Goal: Task Accomplishment & Management: Manage account settings

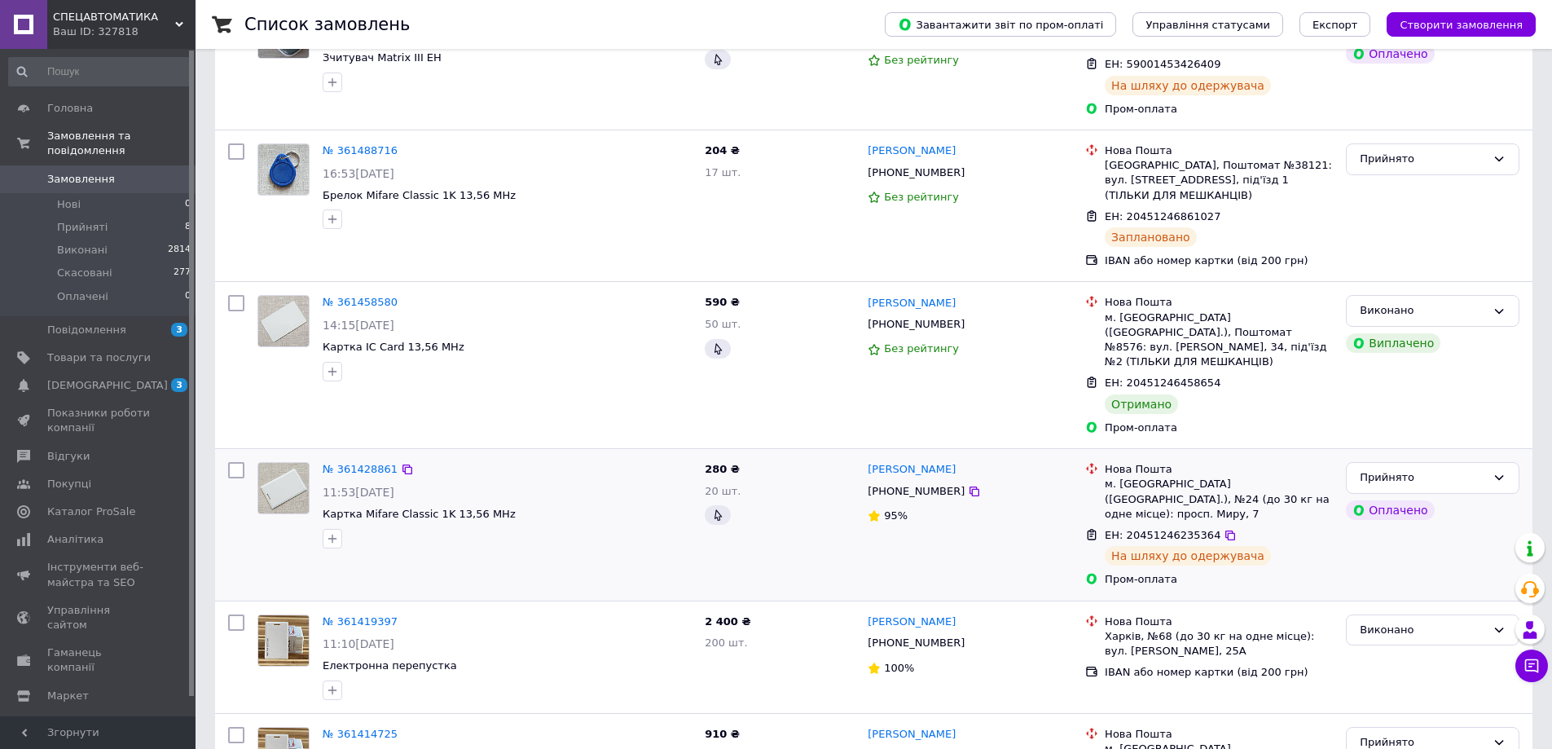
scroll to position [613, 0]
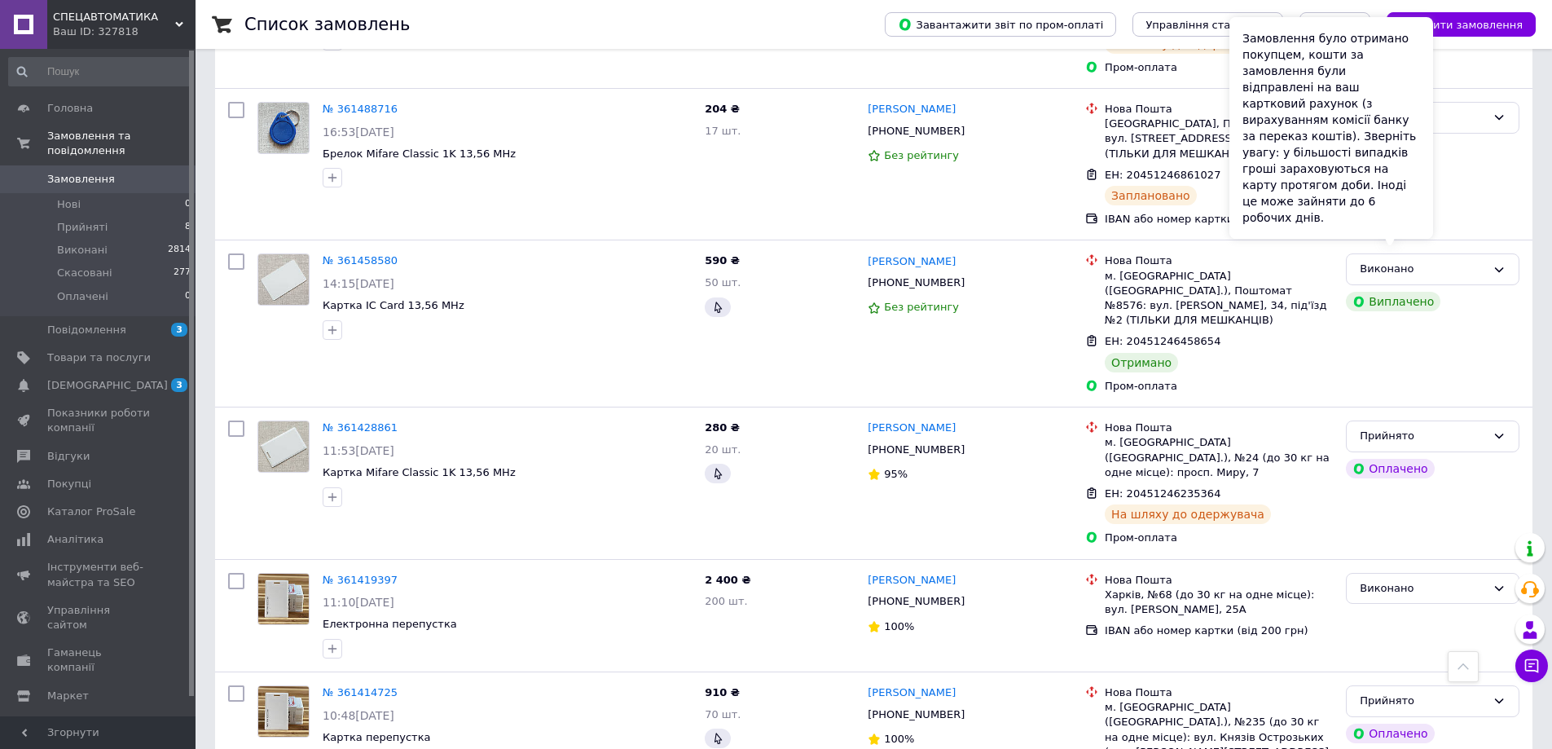
click at [1418, 234] on div "Замовлення було отримано покупцем, кошти за замовлення були відправлені на ваш …" at bounding box center [1331, 128] width 204 height 222
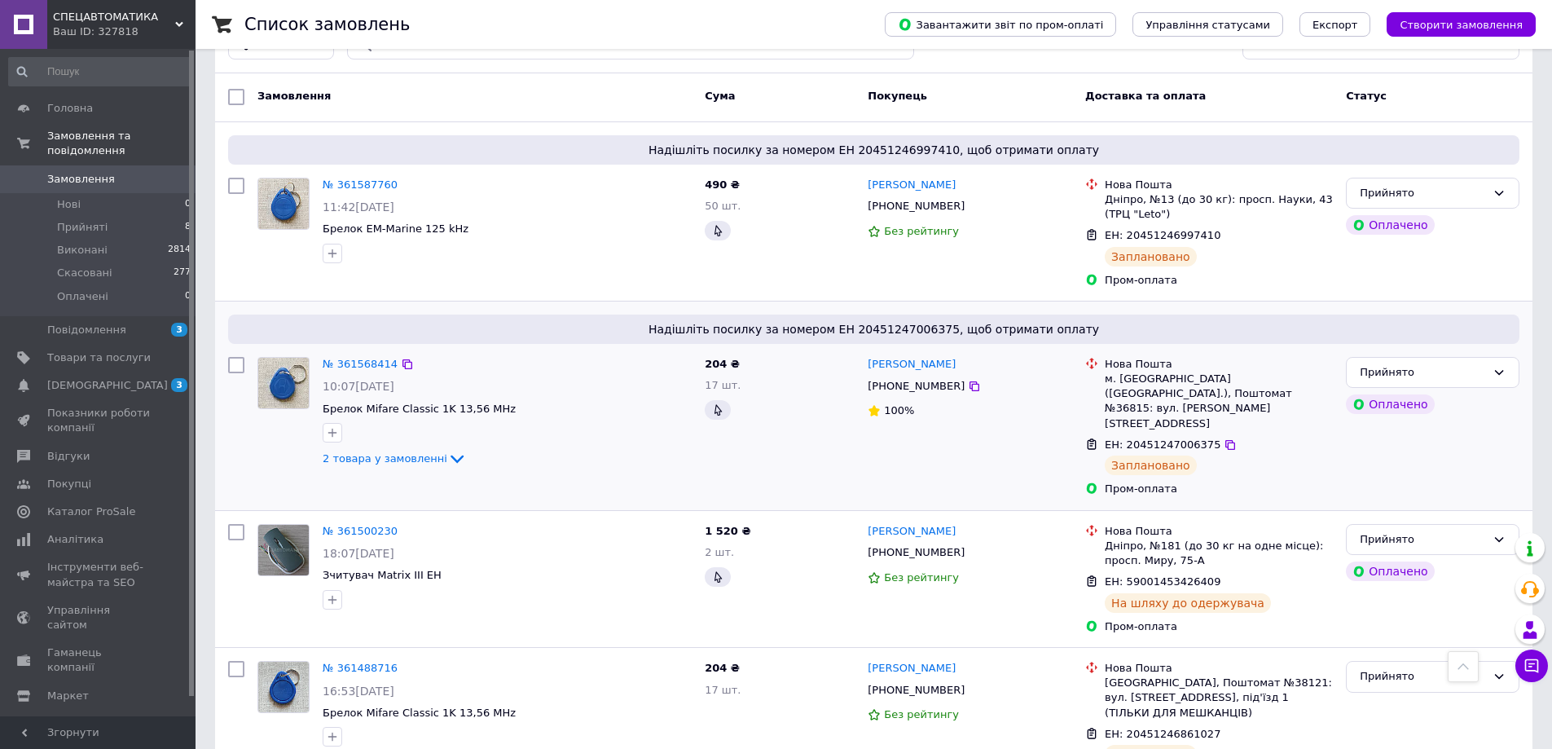
scroll to position [0, 0]
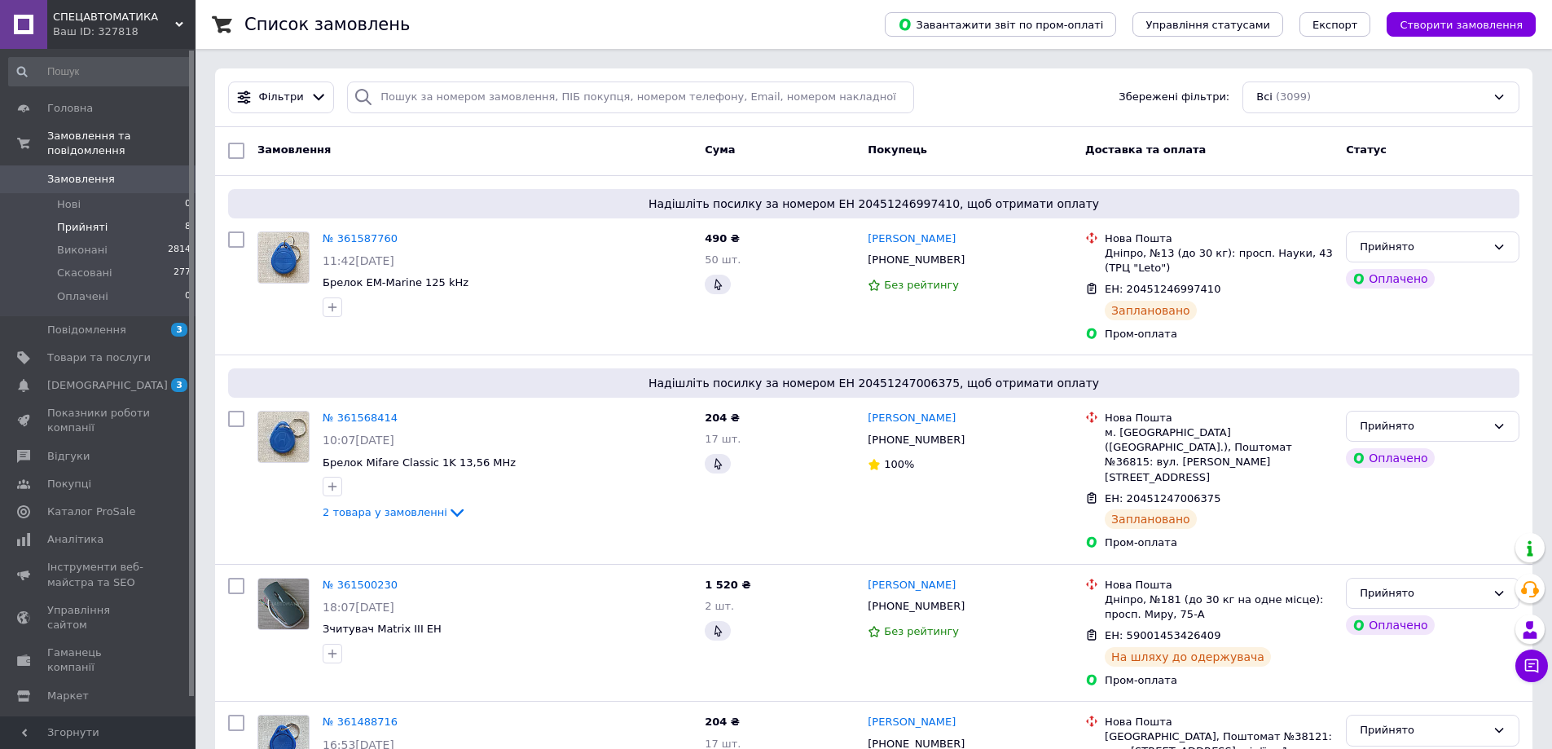
click at [76, 220] on span "Прийняті" at bounding box center [82, 227] width 50 height 15
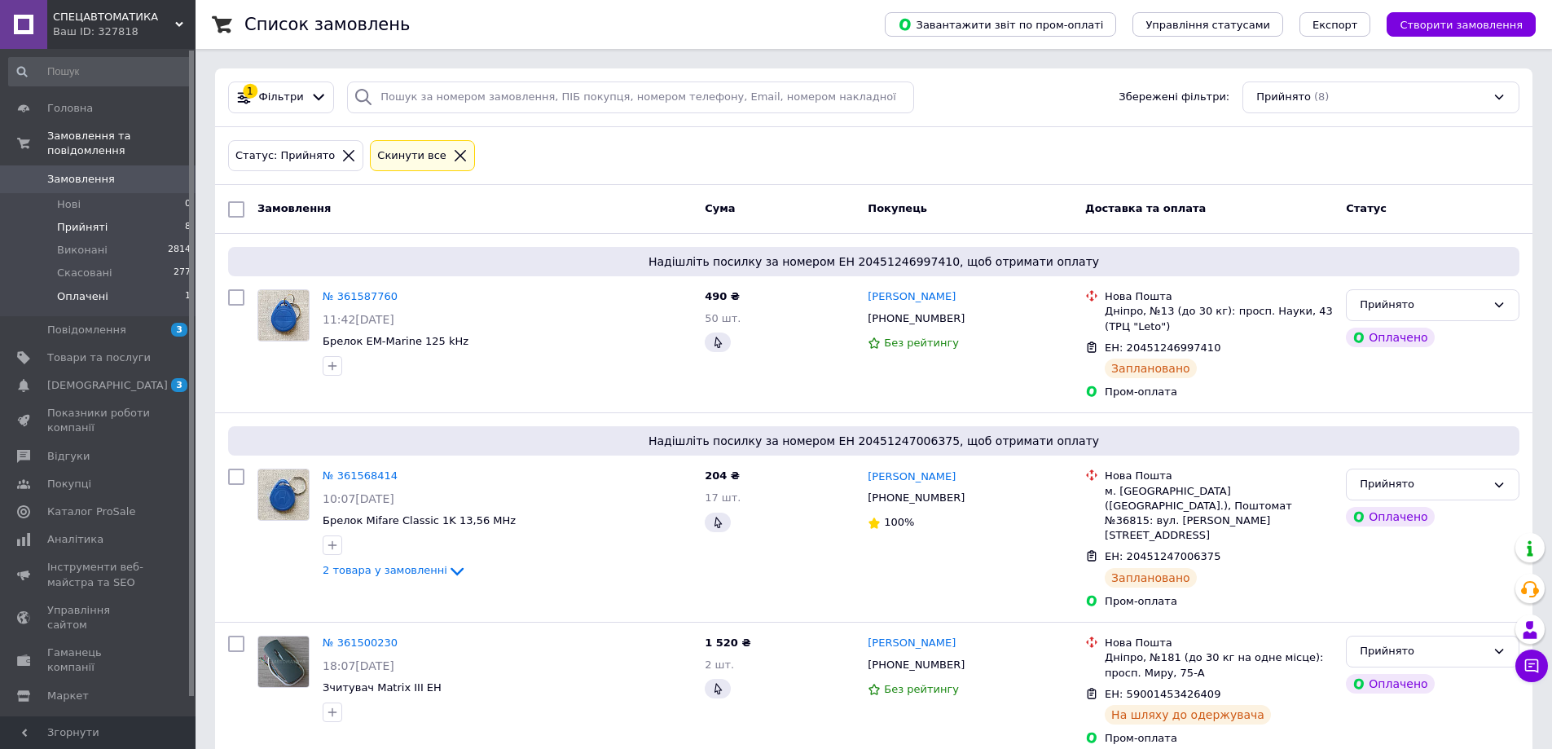
click at [130, 285] on li "Оплачені 1" at bounding box center [100, 300] width 200 height 31
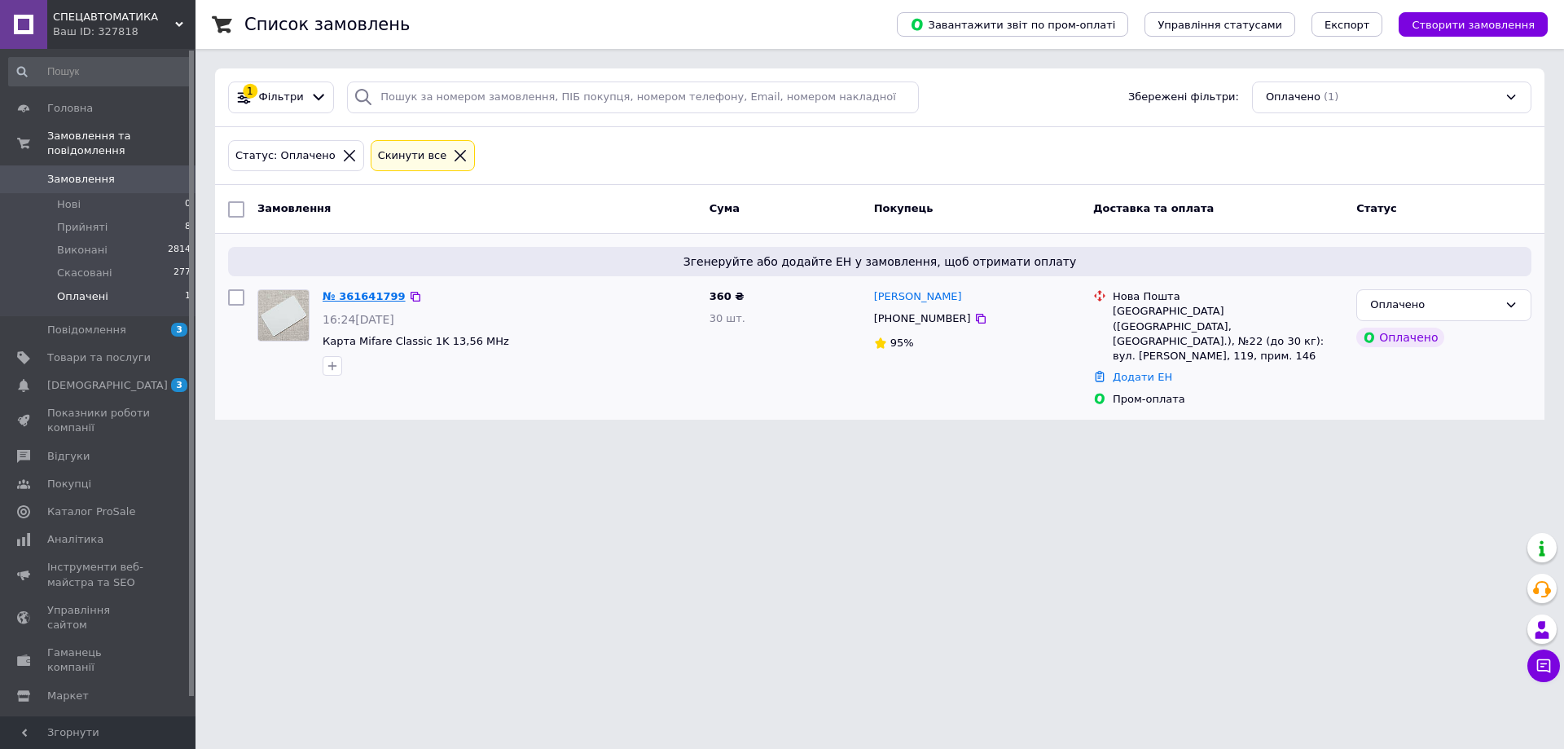
click at [347, 301] on link "№ 361641799" at bounding box center [364, 296] width 83 height 12
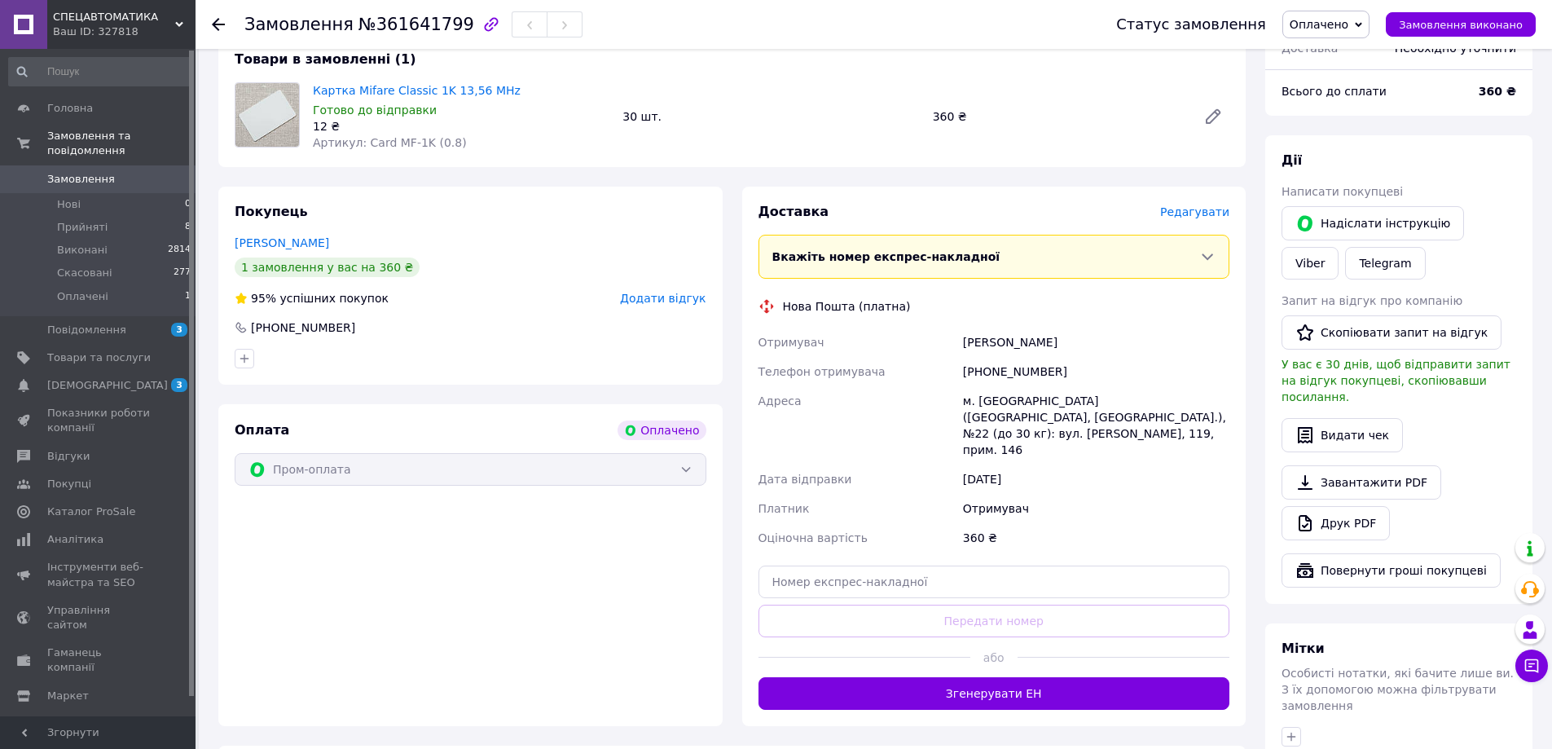
scroll to position [163, 0]
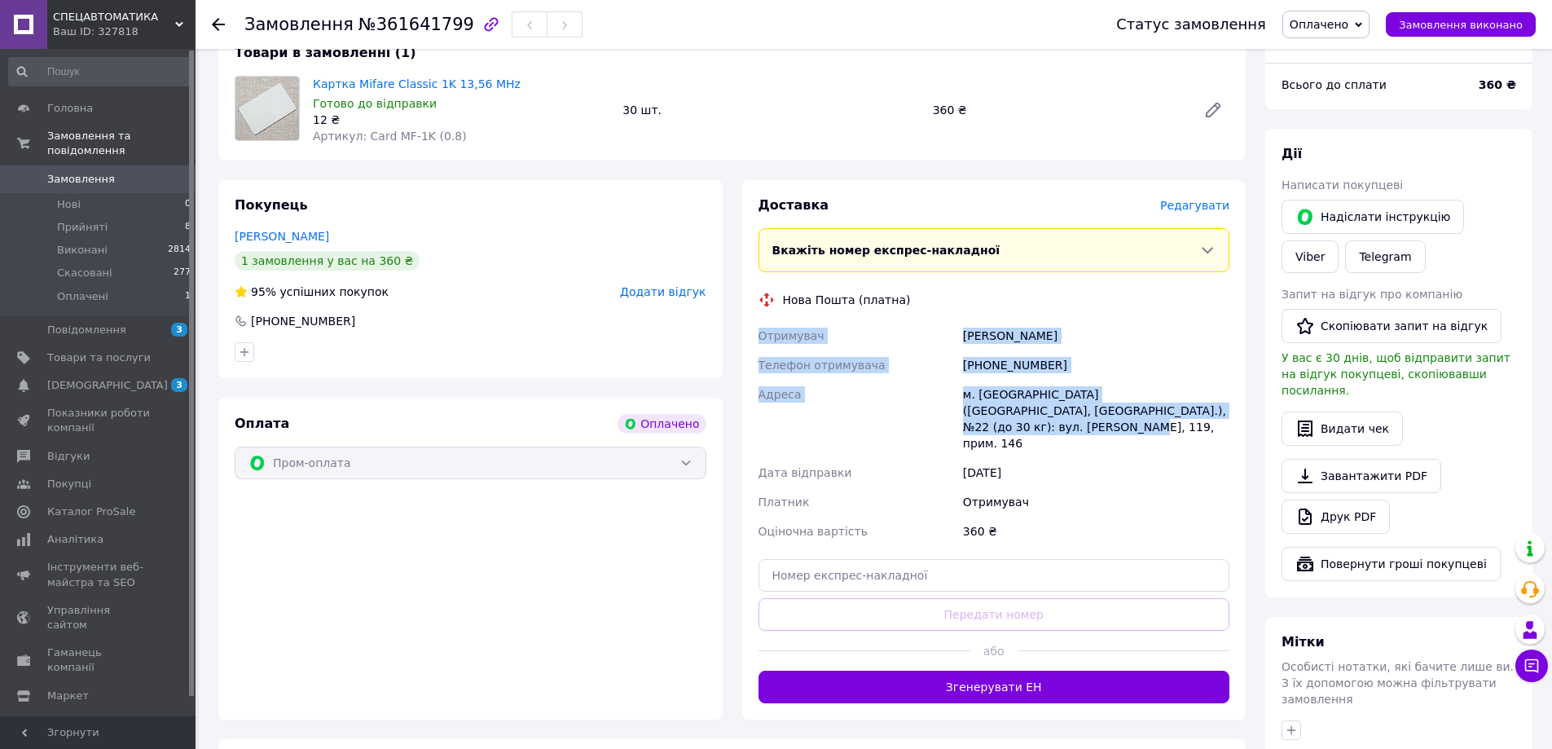
drag, startPoint x: 1179, startPoint y: 406, endPoint x: 753, endPoint y: 338, distance: 432.1
click at [757, 336] on div "Отримувач Бабешко Иван Телефон отримувача +380506809841 Адреса м. Запоріжжя (За…" at bounding box center [994, 433] width 478 height 225
copy div "Отримувач Бабешко Иван Телефон отримувача +380506809841 Адреса м. Запоріжжя (За…"
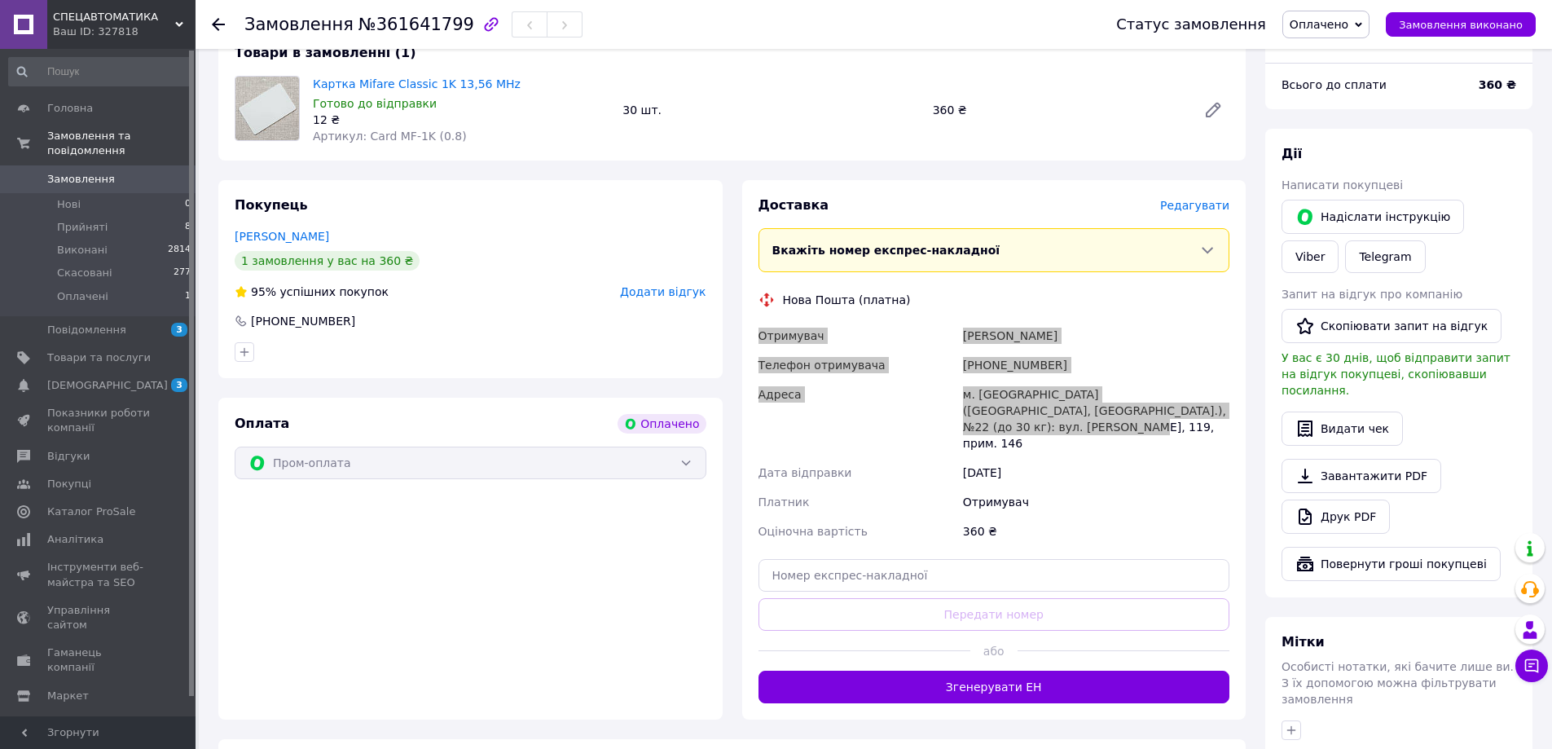
scroll to position [0, 0]
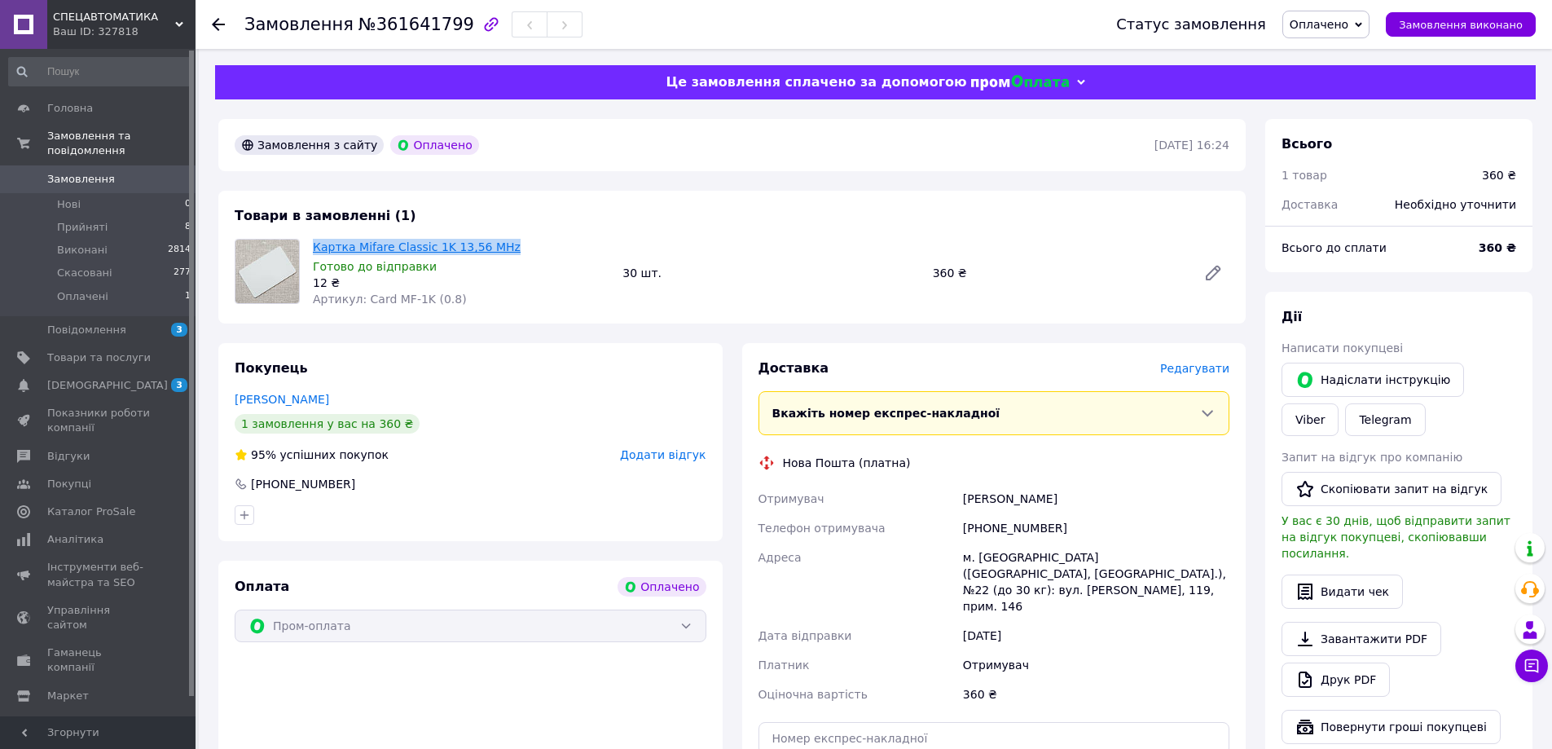
drag, startPoint x: 510, startPoint y: 245, endPoint x: 315, endPoint y: 250, distance: 194.7
click at [315, 243] on span "Картка Mifare Classic 1K 13,56 MHz" at bounding box center [461, 247] width 296 height 16
copy link "Картка Mifare Classic 1K 13,56 MHz"
click at [105, 289] on li "Оплачені 1" at bounding box center [100, 300] width 200 height 31
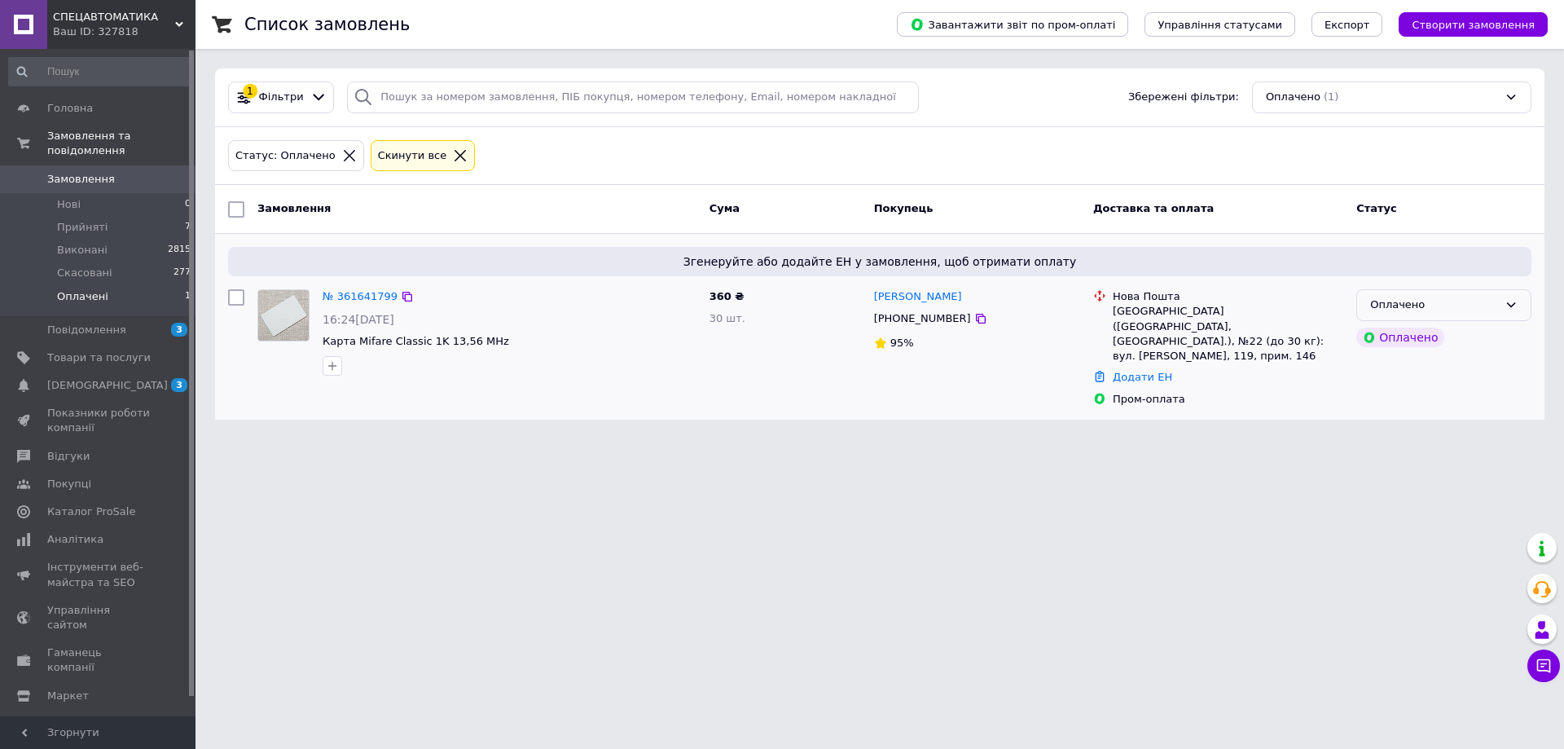
drag, startPoint x: 1496, startPoint y: 301, endPoint x: 1486, endPoint y: 304, distance: 11.1
click at [1495, 301] on div "Оплачено" at bounding box center [1434, 304] width 128 height 17
click at [1438, 336] on li "Прийнято" at bounding box center [1443, 339] width 173 height 30
click at [357, 297] on link "№ 361641799" at bounding box center [360, 296] width 75 height 12
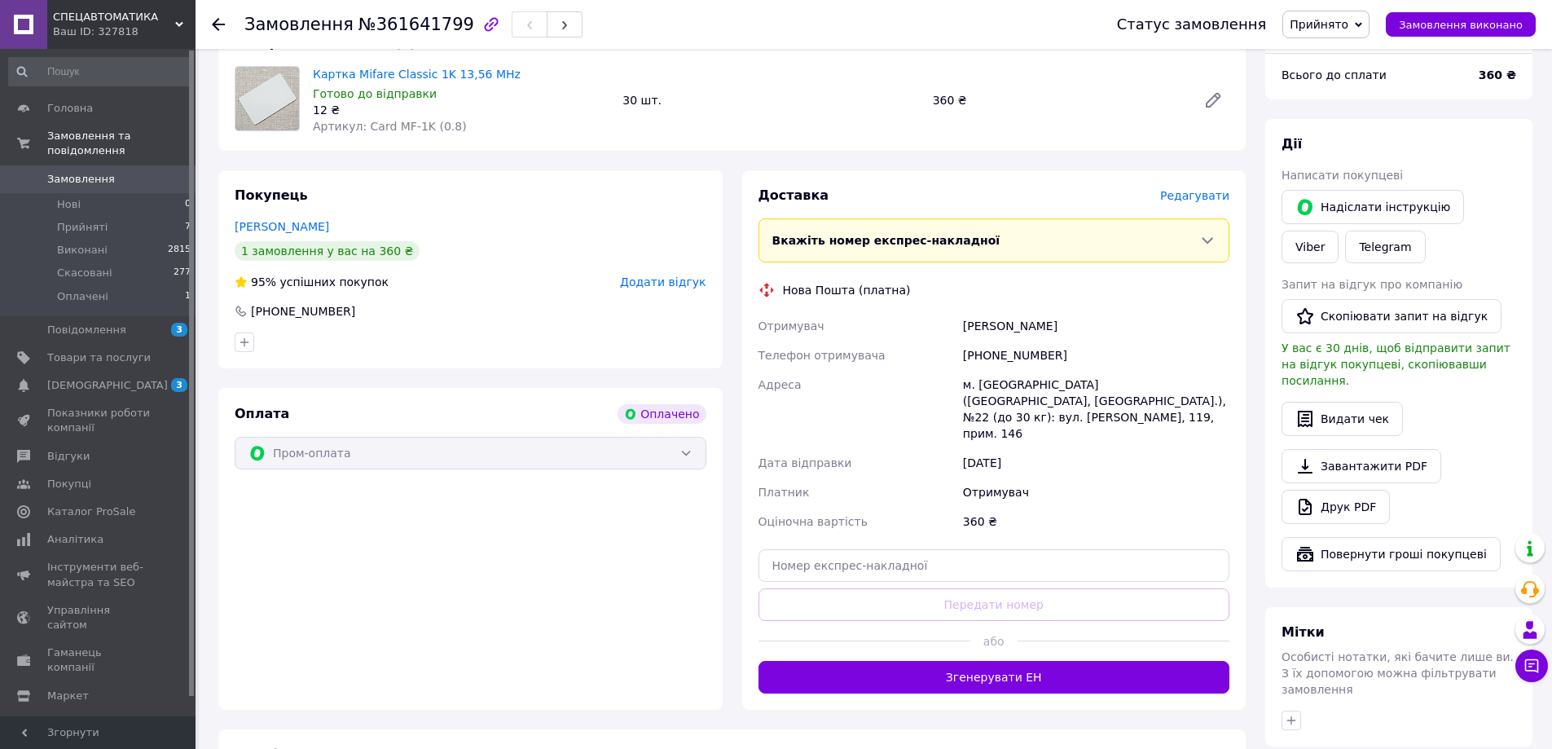
scroll to position [336, 0]
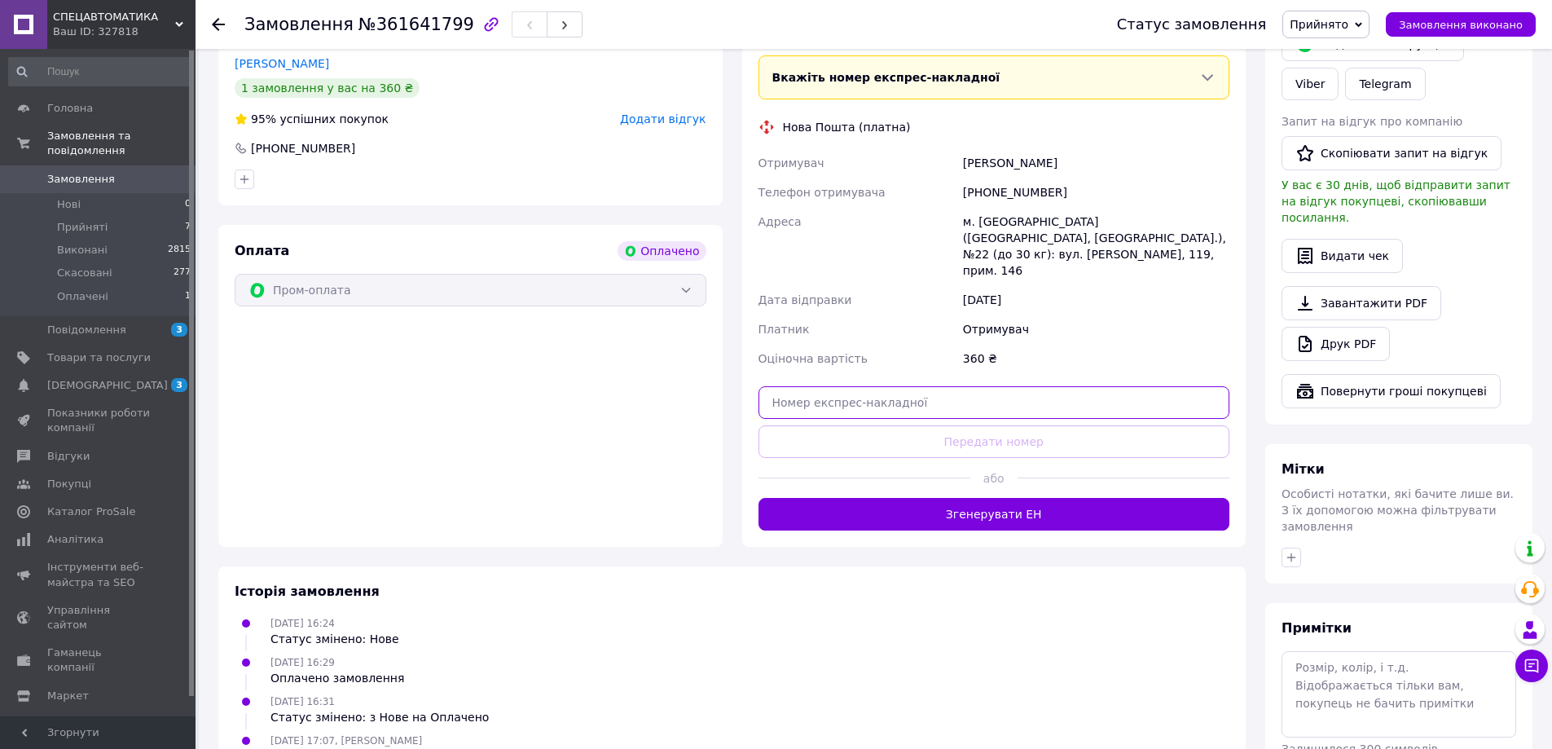
click at [896, 386] on input "text" at bounding box center [994, 402] width 472 height 33
paste input "20451247358908"
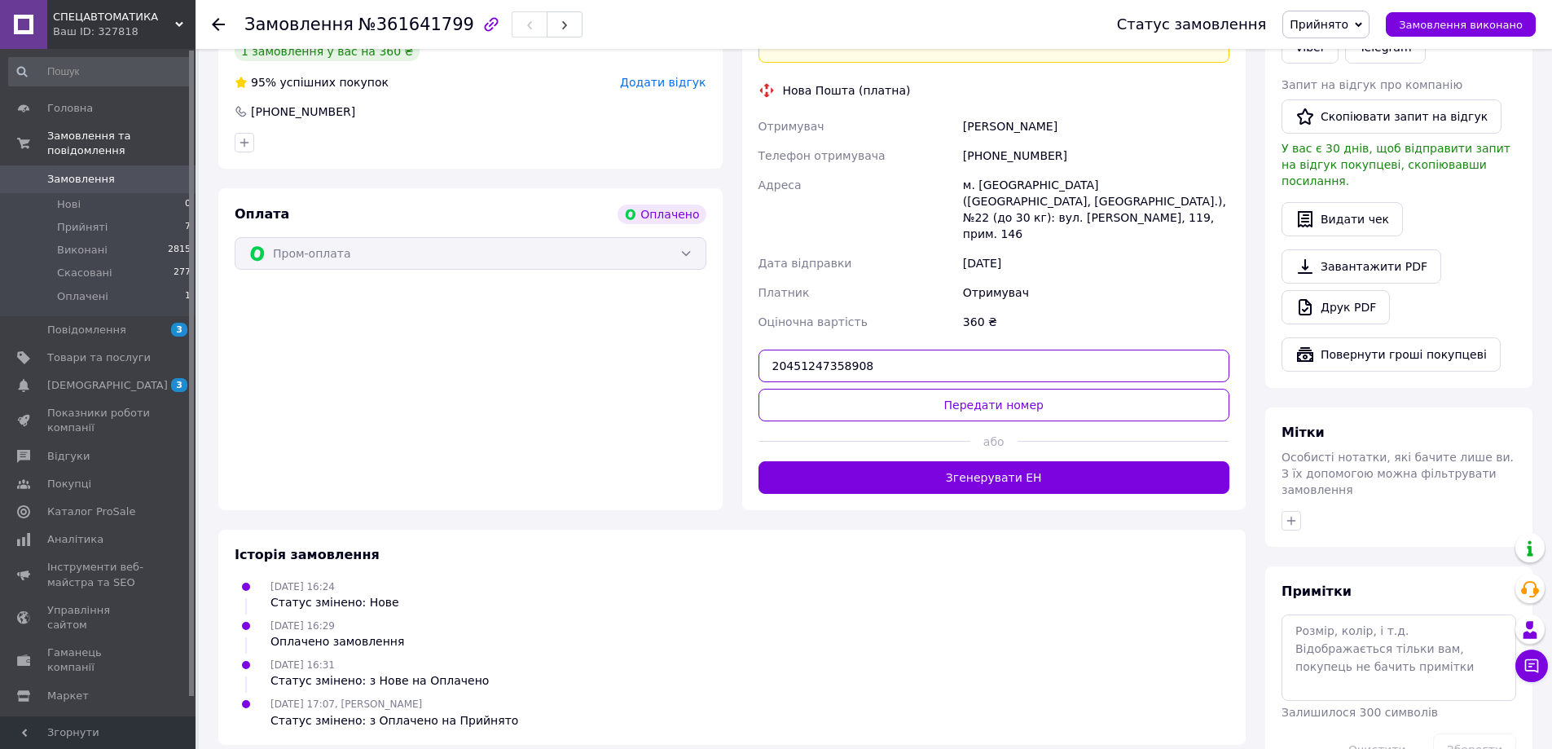
scroll to position [393, 0]
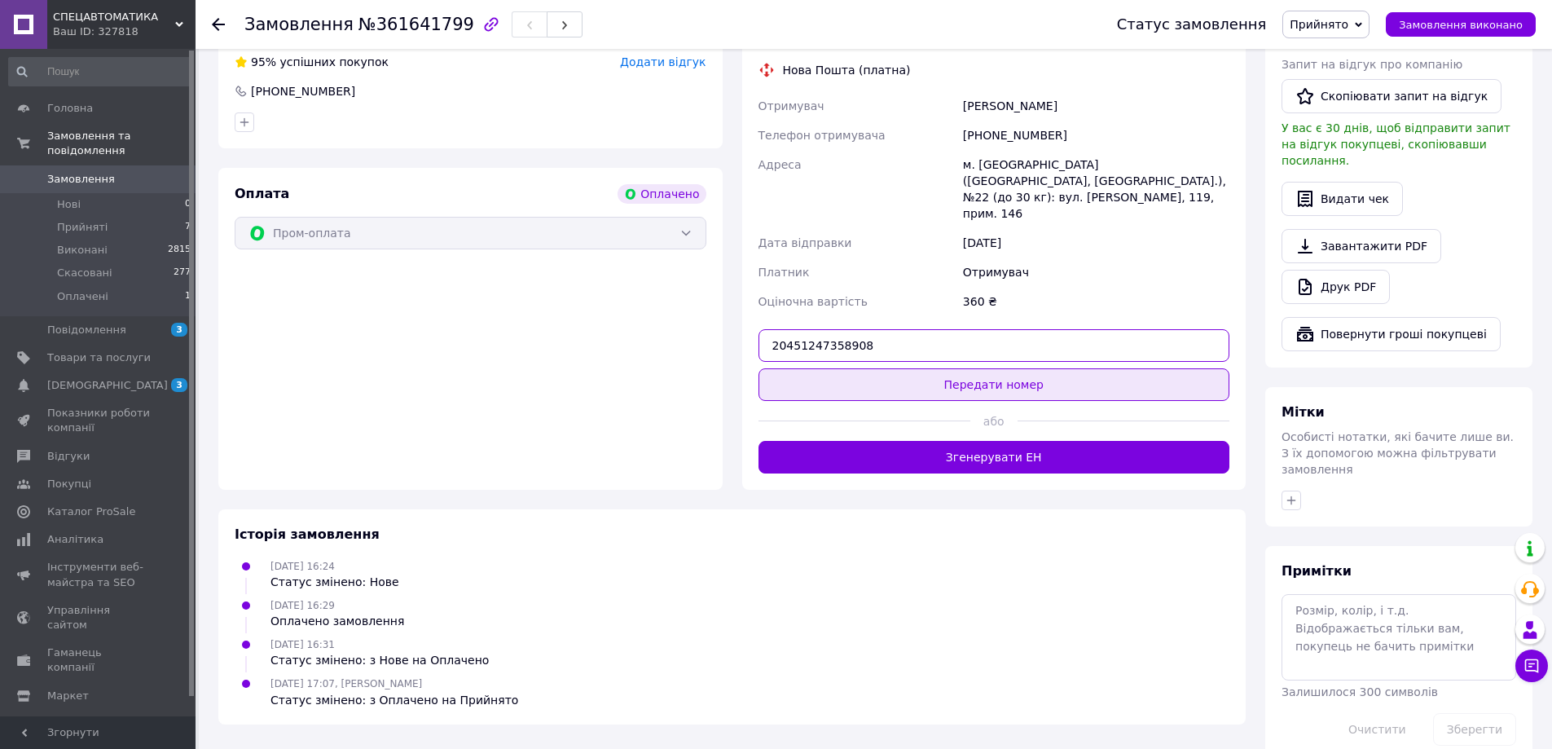
type input "20451247358908"
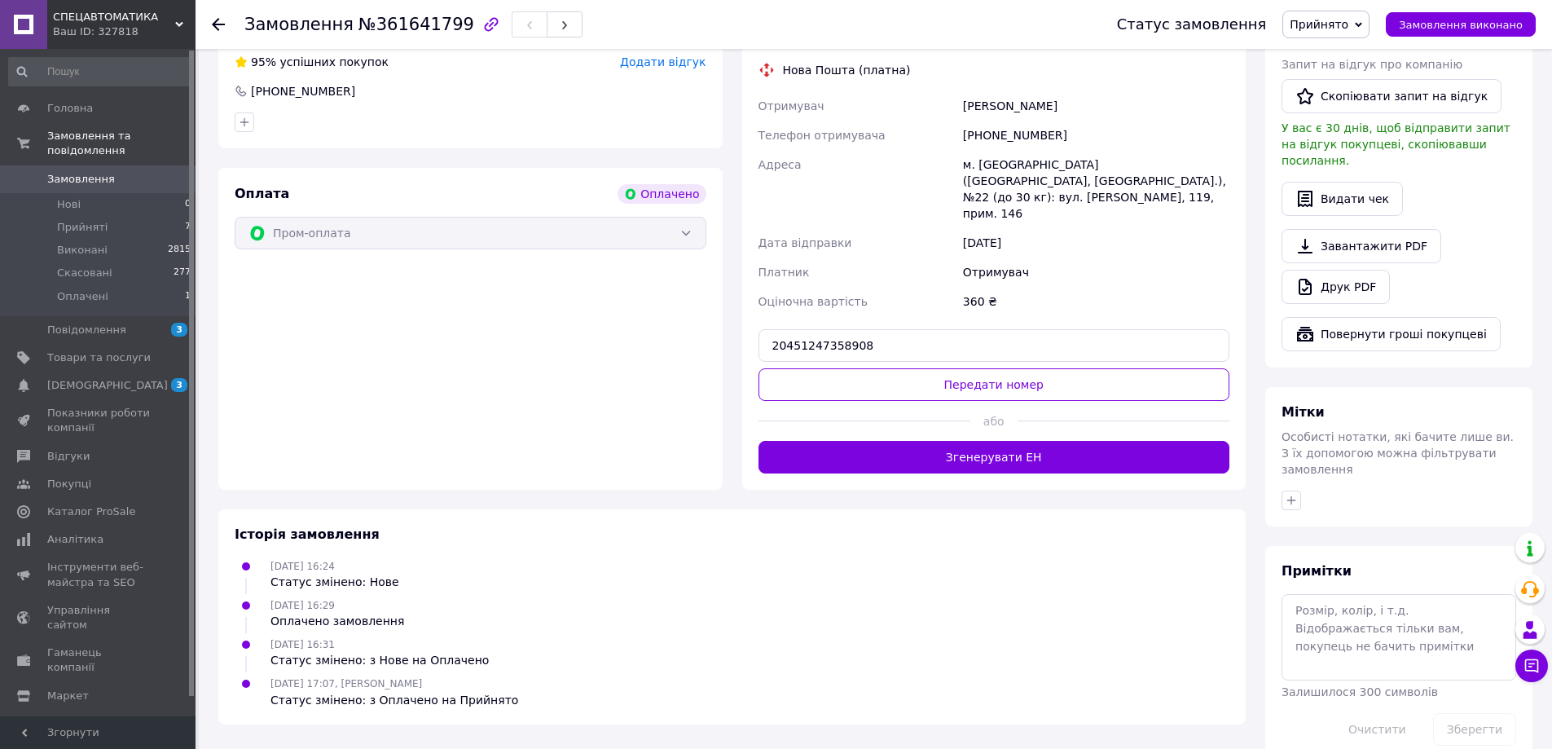
drag, startPoint x: 867, startPoint y: 337, endPoint x: 850, endPoint y: 339, distance: 17.2
click at [867, 368] on button "Передати номер" at bounding box center [994, 384] width 472 height 33
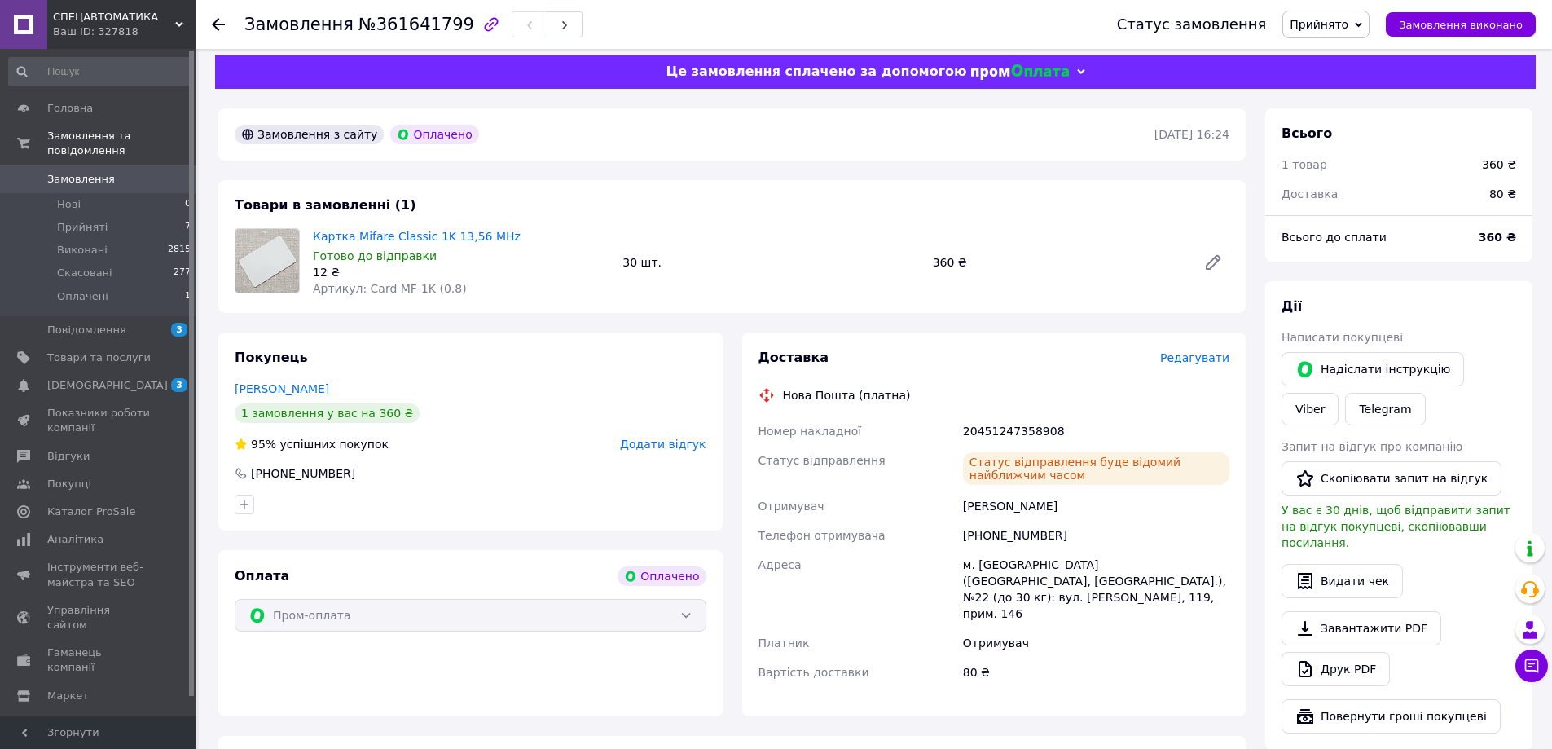
scroll to position [0, 0]
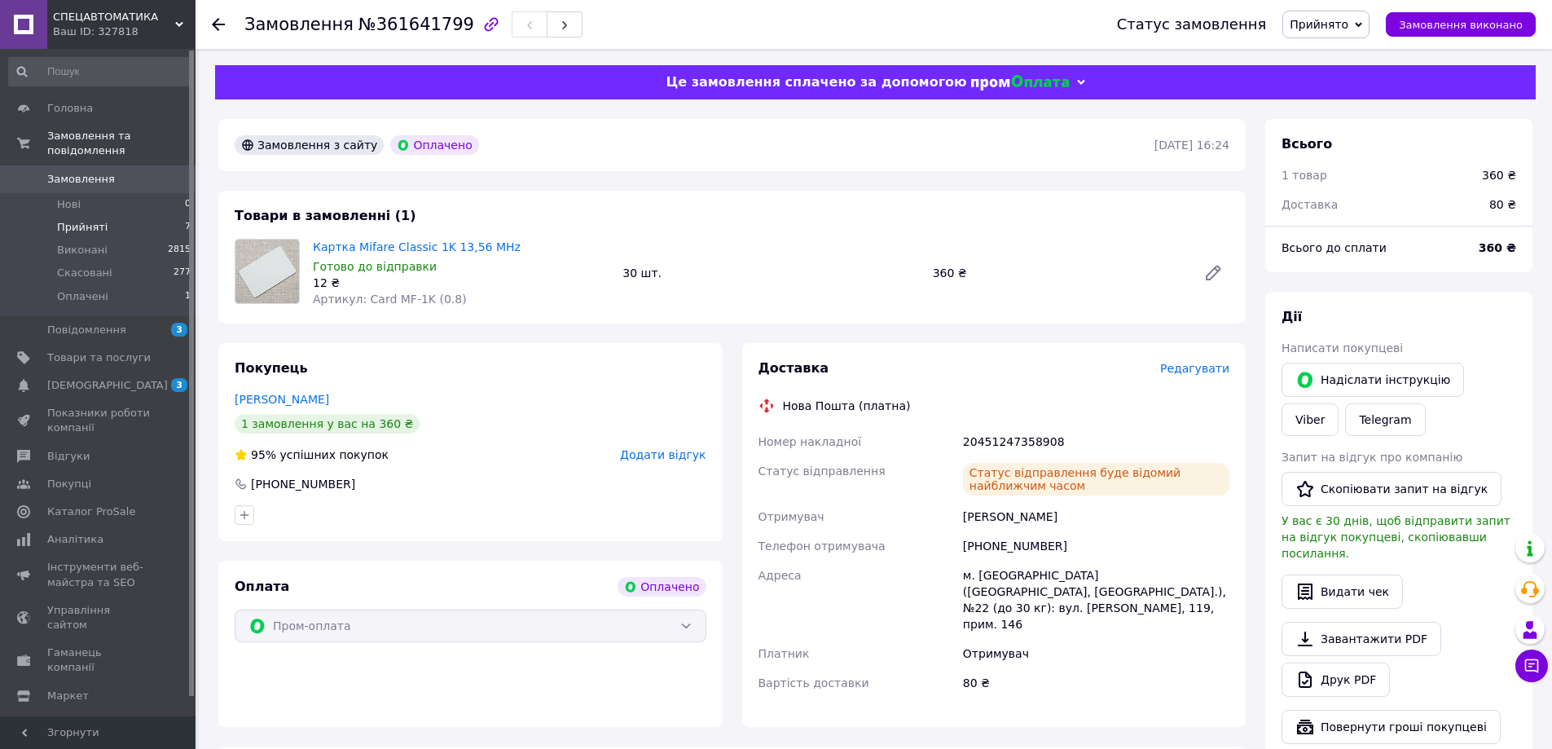
click at [78, 220] on span "Прийняті" at bounding box center [82, 227] width 50 height 15
